Goal: Information Seeking & Learning: Learn about a topic

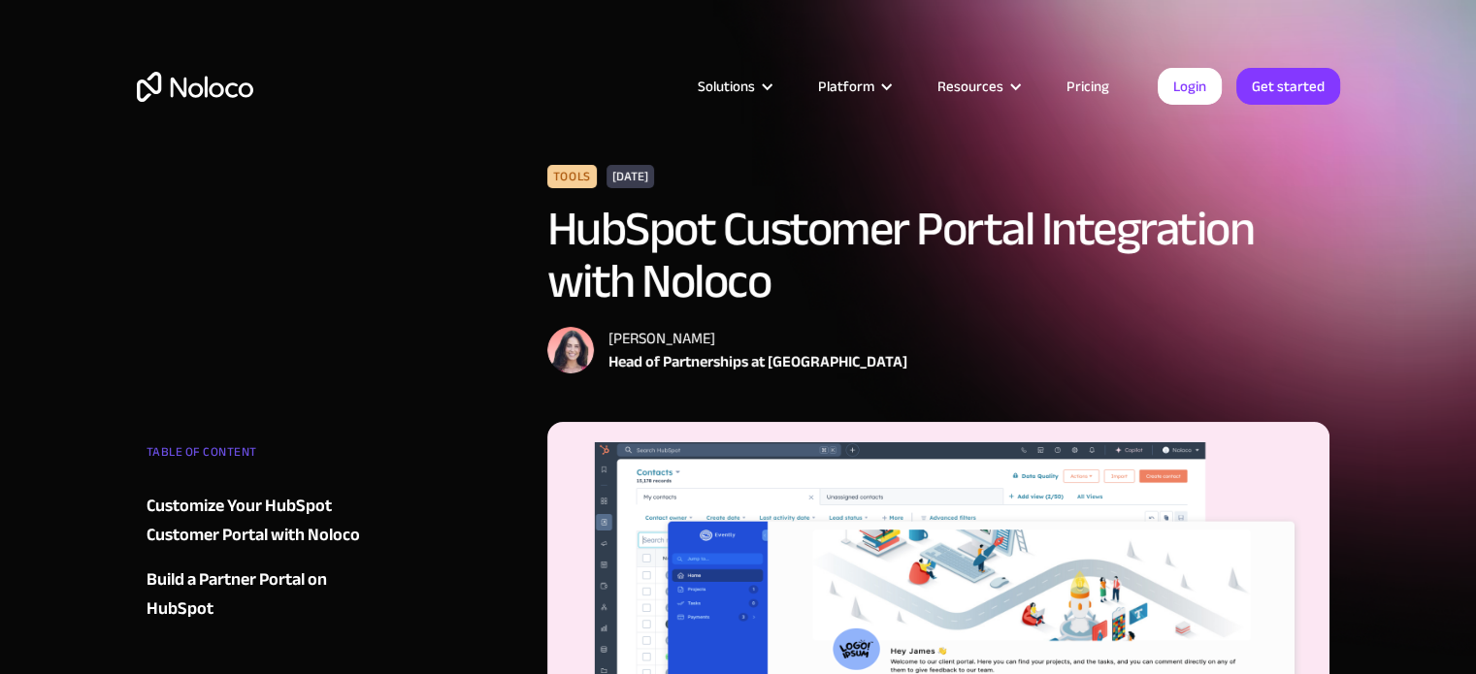
click at [1098, 75] on link "Pricing" at bounding box center [1087, 86] width 91 height 25
